Goal: Task Accomplishment & Management: Use online tool/utility

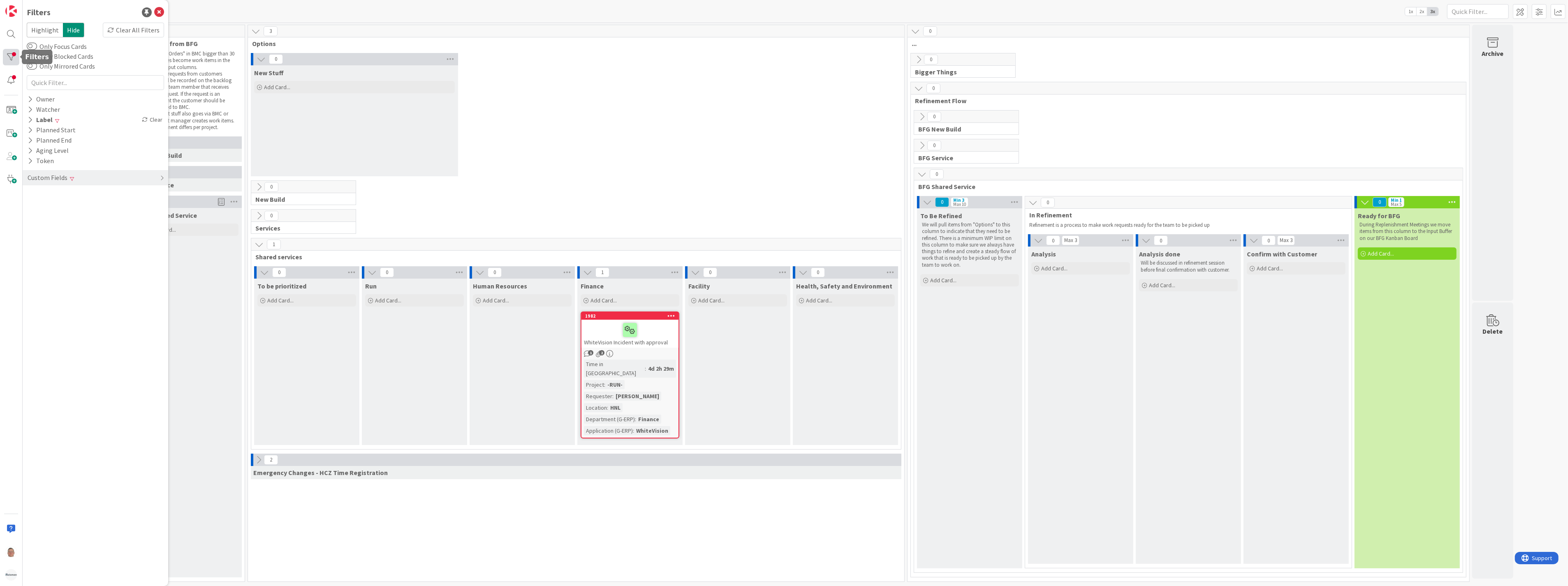
click at [12, 50] on div at bounding box center [11, 57] width 16 height 16
click at [157, 117] on div "Clear" at bounding box center [152, 119] width 24 height 10
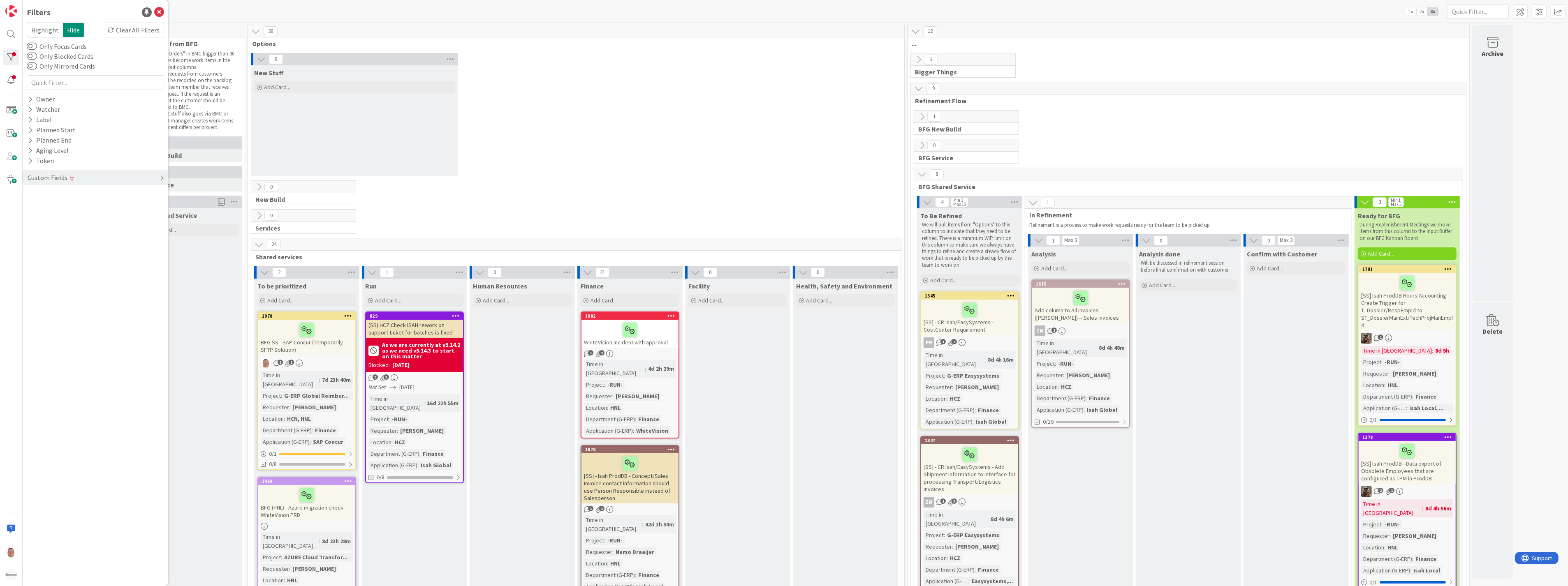
click at [163, 177] on icon at bounding box center [162, 178] width 4 height 7
click at [156, 215] on div "Clear" at bounding box center [152, 215] width 24 height 10
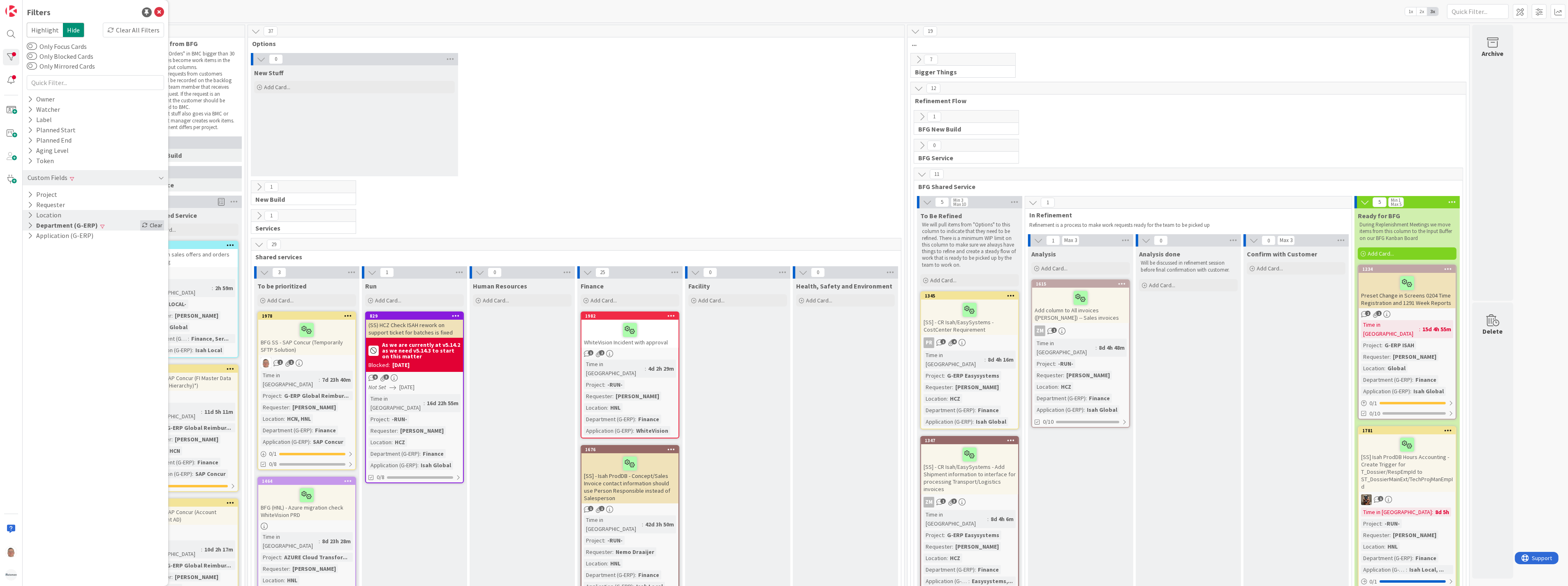
click at [158, 229] on div "Clear" at bounding box center [152, 225] width 24 height 10
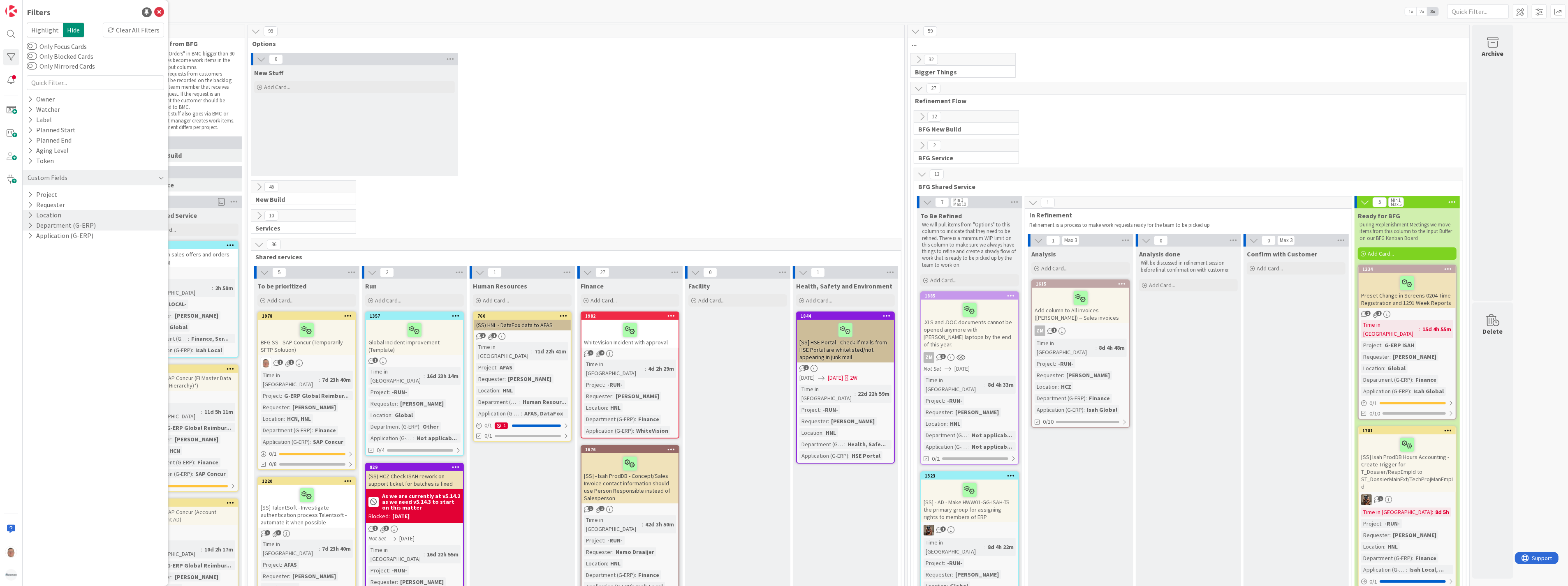
click at [621, 142] on div "0 New Stuff Add Card..." at bounding box center [576, 116] width 653 height 127
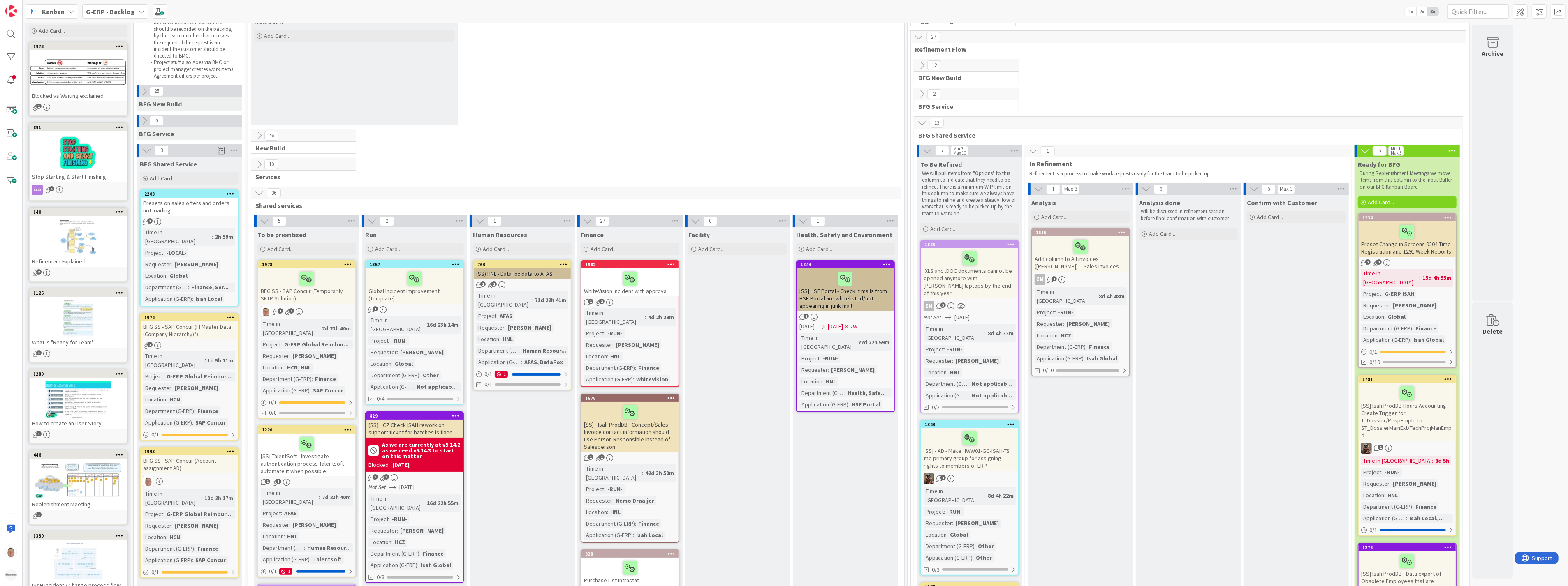
scroll to position [46, 0]
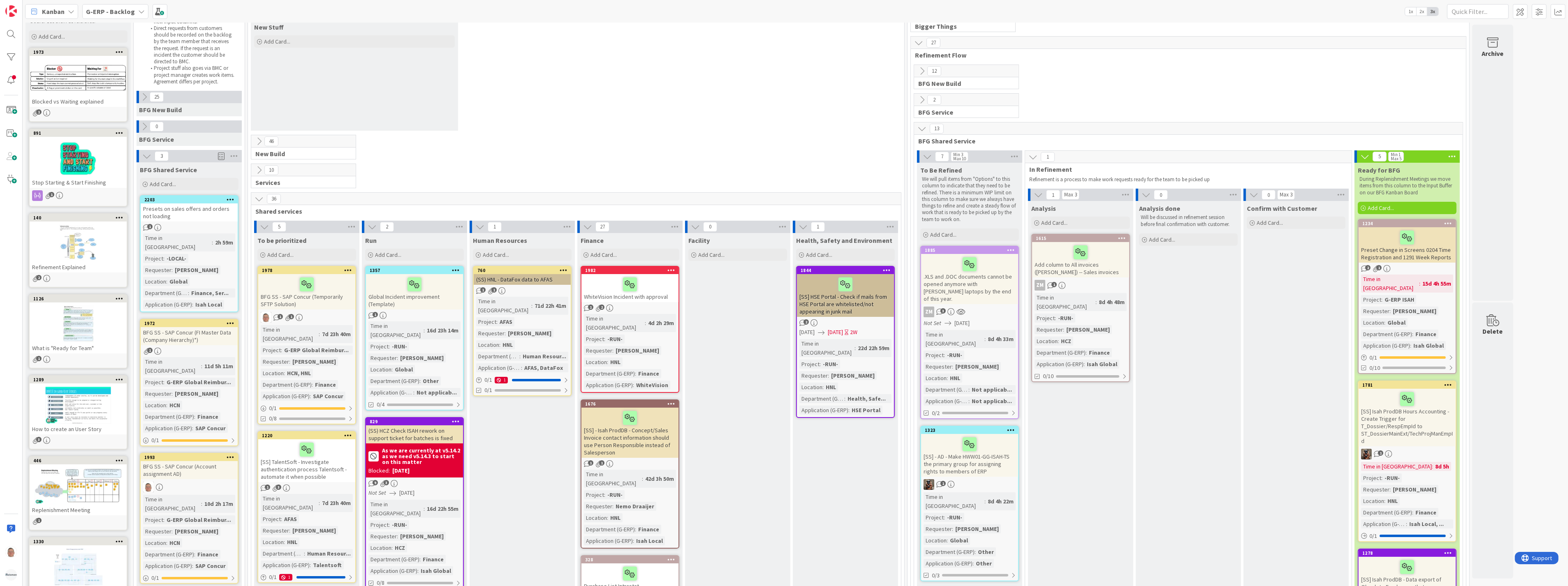
click at [185, 215] on div "Presets on sales offers and orders not loading" at bounding box center [189, 212] width 97 height 18
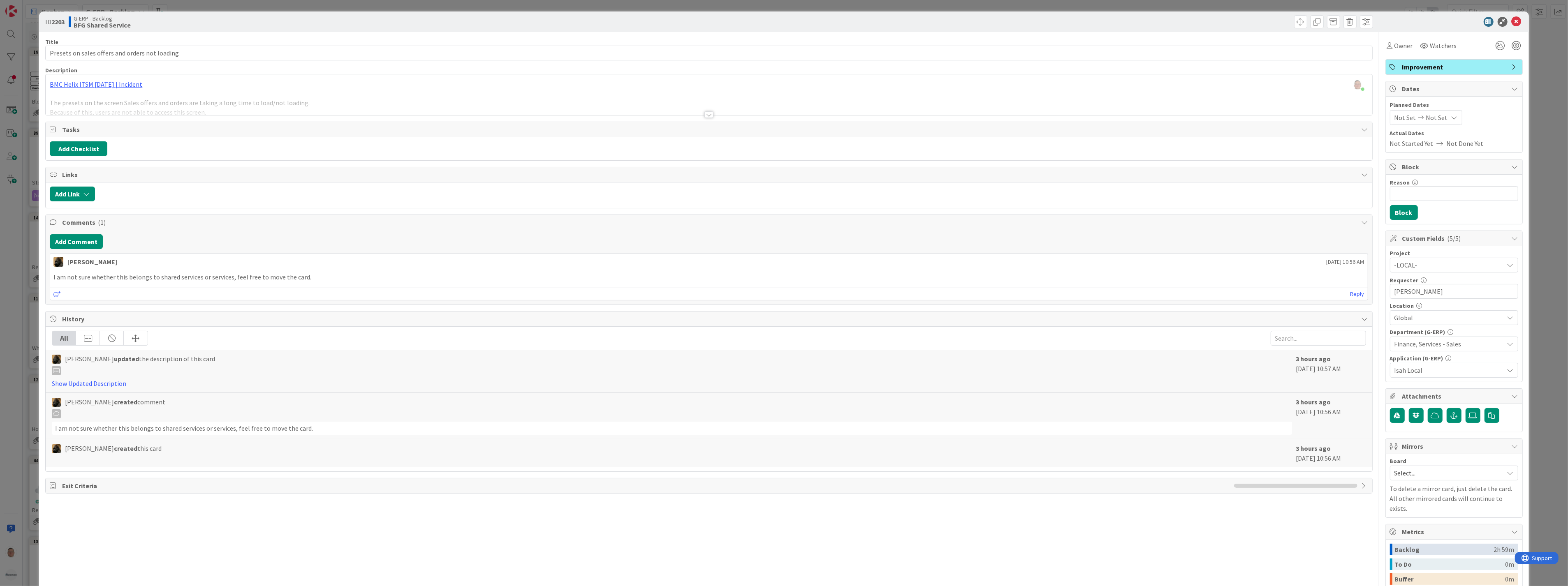
click at [704, 112] on div at bounding box center [709, 114] width 9 height 7
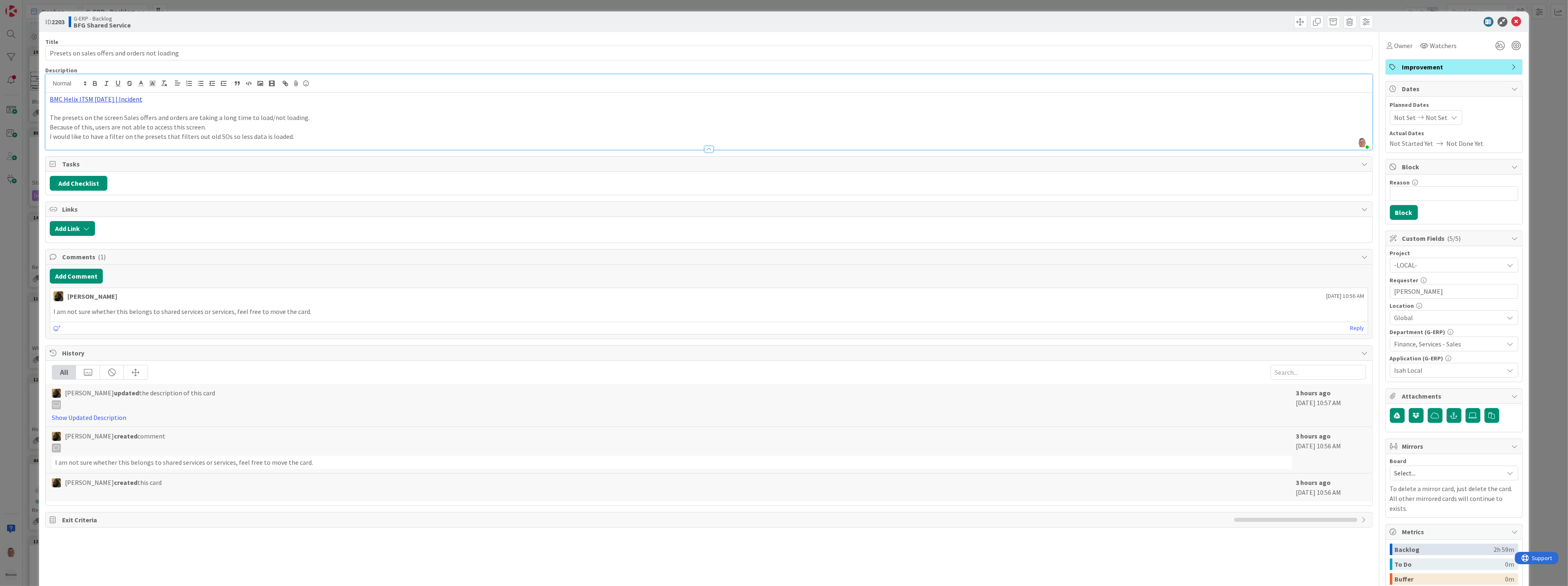
click at [121, 99] on link "BMC Helix ITSM [DATE] | Incident" at bounding box center [96, 99] width 93 height 9
click at [88, 116] on link "[URL][PERSON_NAME][DOMAIN_NAME]" at bounding box center [86, 115] width 82 height 11
click at [436, 122] on p "Because of this, users are not able to access this screen." at bounding box center [709, 127] width 1318 height 10
click at [301, 136] on p "I would like to have a filter on the presets that filters out old SOs so less d…" at bounding box center [709, 137] width 1318 height 10
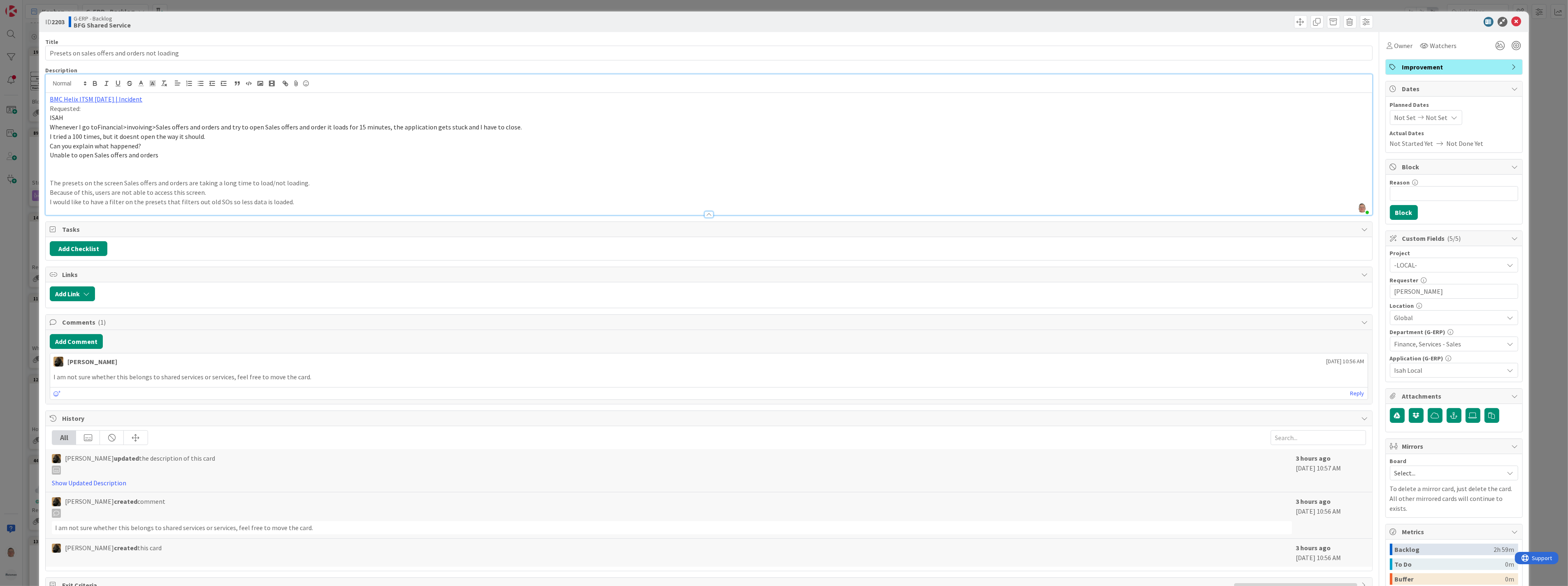
click at [144, 100] on p "BMC Helix ITSM [DATE] | Incident" at bounding box center [709, 99] width 1318 height 10
click at [1451, 416] on icon "button" at bounding box center [1454, 416] width 7 height 7
click at [1421, 453] on input "text" at bounding box center [1454, 453] width 128 height 15
paste input "[URL][PERSON_NAME][DOMAIN_NAME]"
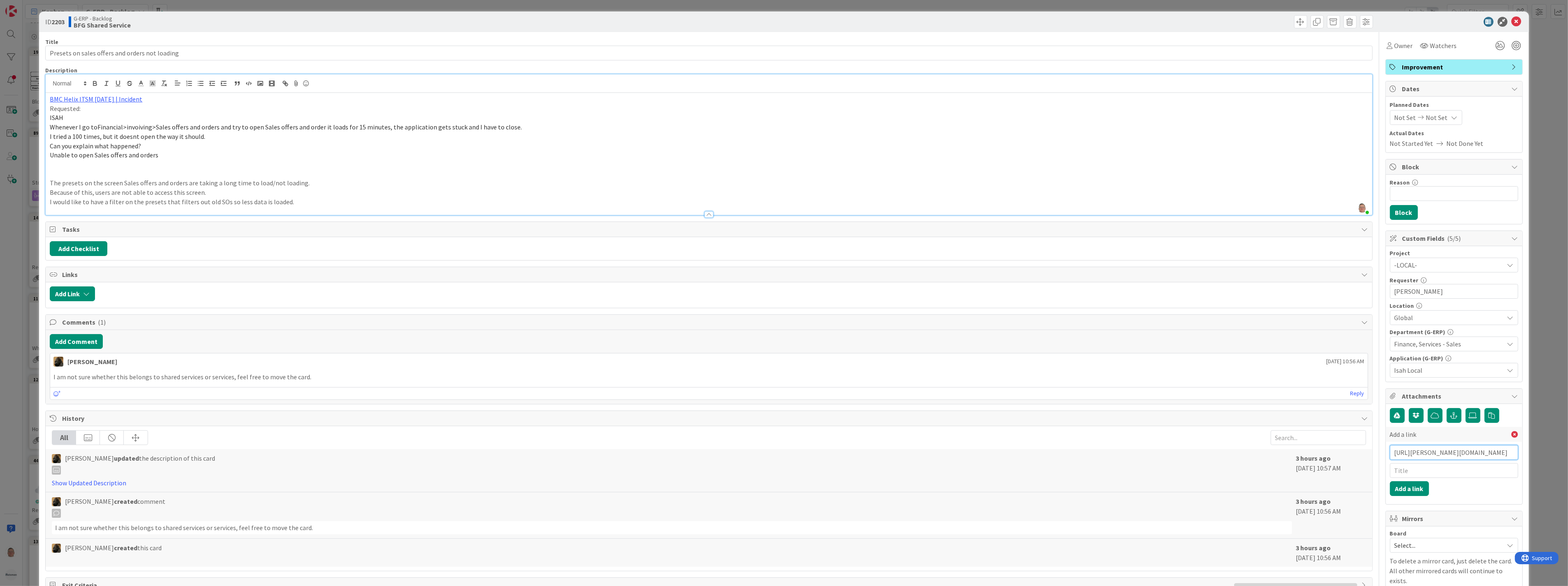
type input "[URL][PERSON_NAME][DOMAIN_NAME]"
click at [1412, 475] on input "text" at bounding box center [1454, 470] width 128 height 15
type input "BMC request"
click at [1402, 494] on button "Add a link" at bounding box center [1409, 489] width 39 height 15
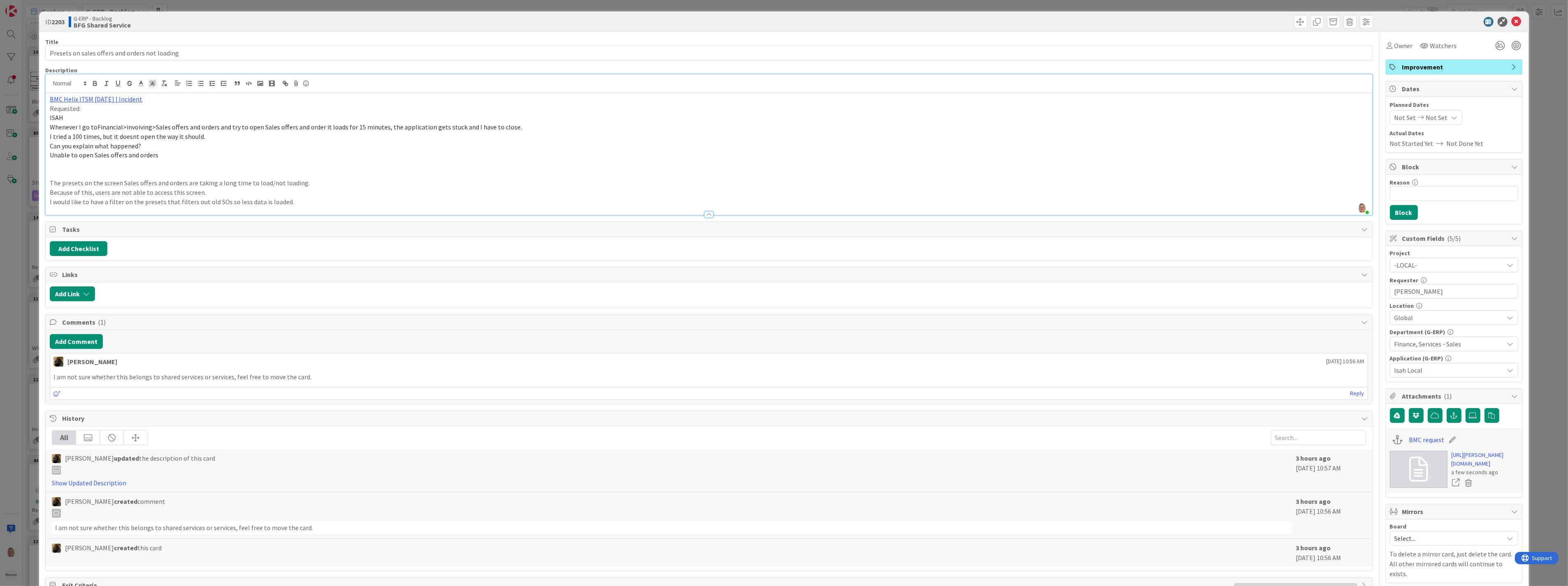
click at [54, 170] on p at bounding box center [709, 174] width 1318 height 10
click at [459, 200] on p "I would like to have a filter on the presets that filters out old SOs so less d…" at bounding box center [709, 202] width 1318 height 10
click at [191, 52] on input "Presets on sales offers and orders not loading" at bounding box center [709, 53] width 1327 height 15
click at [1473, 68] on span "Improvement" at bounding box center [1455, 67] width 105 height 10
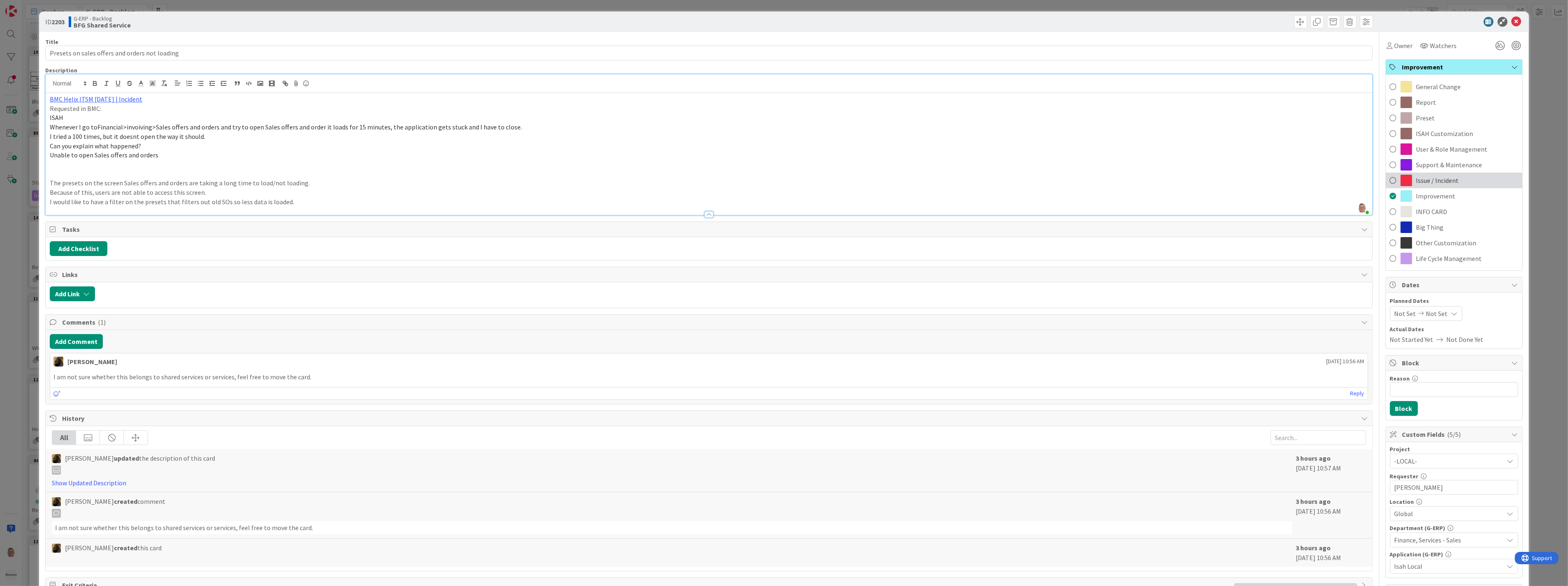
click at [1437, 180] on span "Issue / Incident" at bounding box center [1438, 180] width 43 height 10
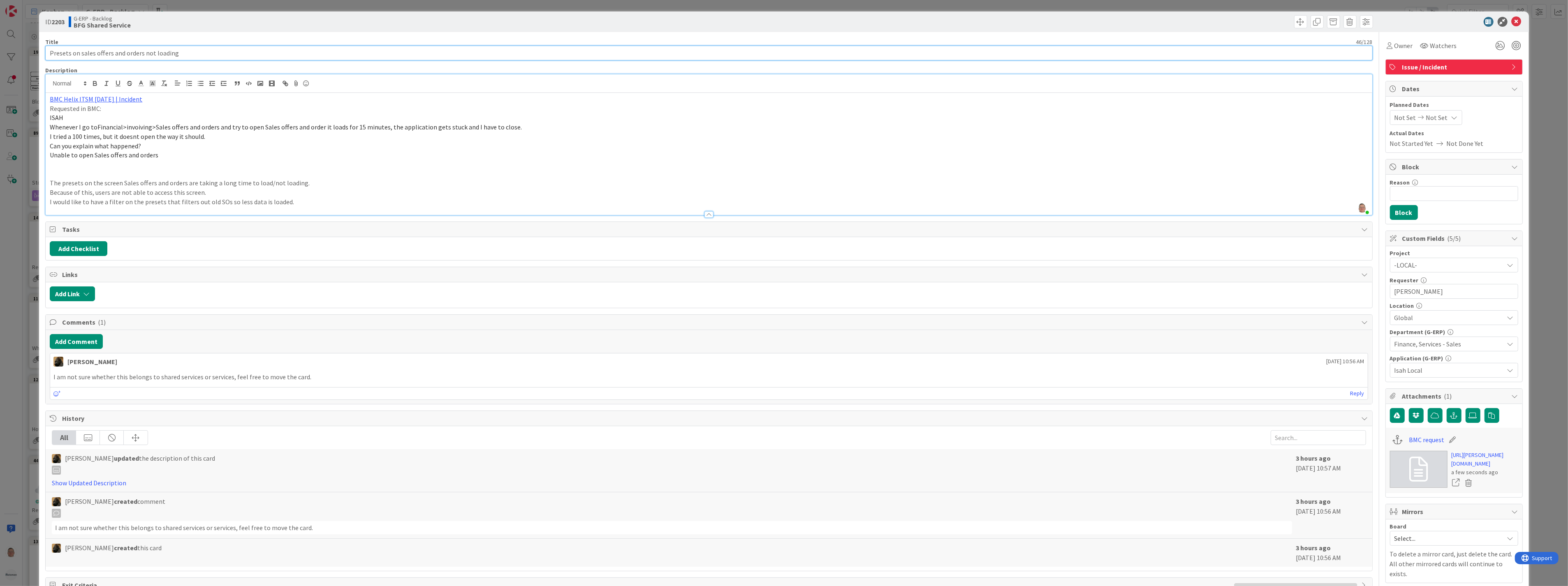
click at [51, 51] on input "Presets on sales offers and orders not loading" at bounding box center [709, 53] width 1327 height 15
type input "Presets on sales offers and orders not loading"
click at [1511, 21] on icon at bounding box center [1516, 22] width 10 height 10
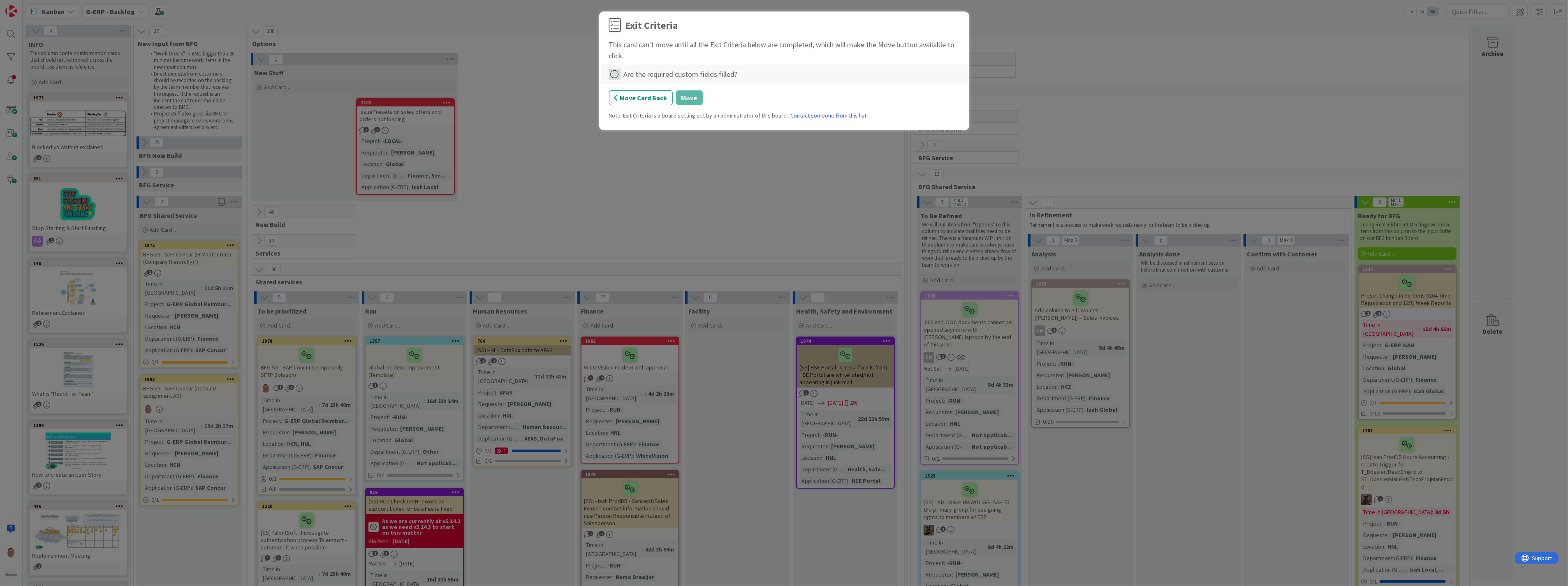
click at [618, 74] on icon at bounding box center [615, 74] width 12 height 12
click at [628, 91] on link "Complete" at bounding box center [660, 91] width 103 height 12
click at [687, 96] on button "Move" at bounding box center [690, 98] width 27 height 15
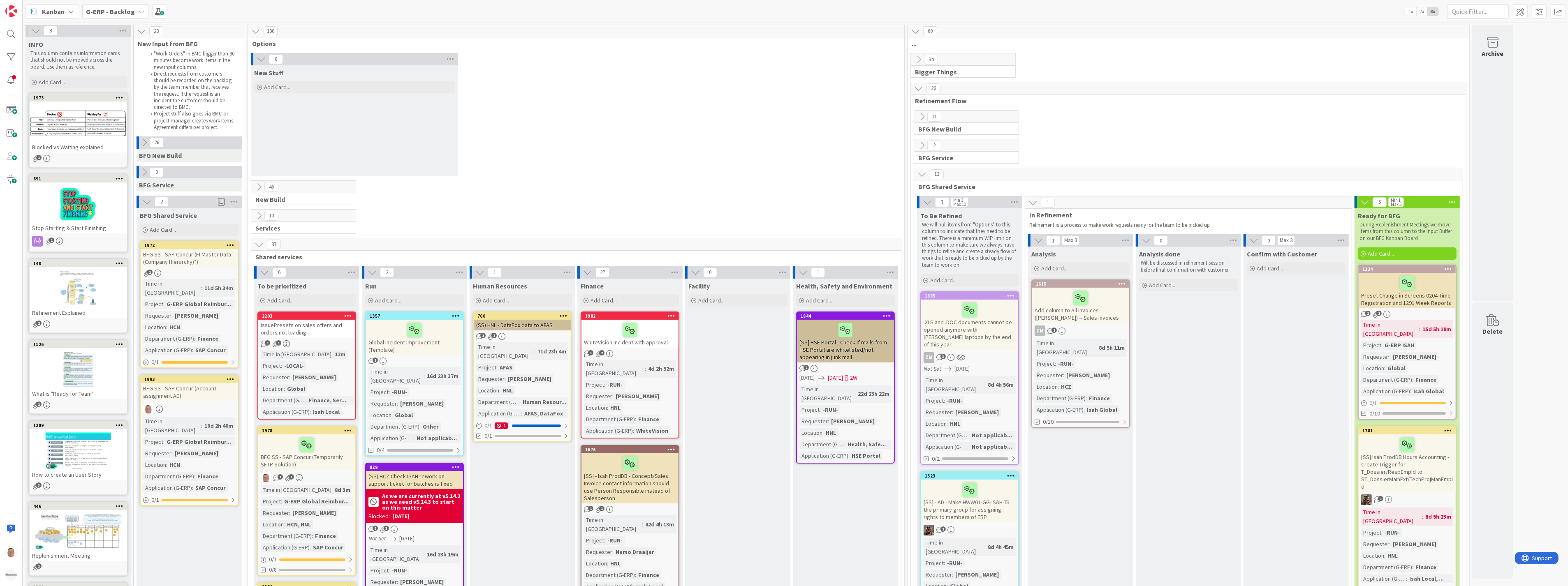
click at [768, 102] on div "0 New Stuff Add Card..." at bounding box center [576, 116] width 653 height 127
